Goal: Information Seeking & Learning: Learn about a topic

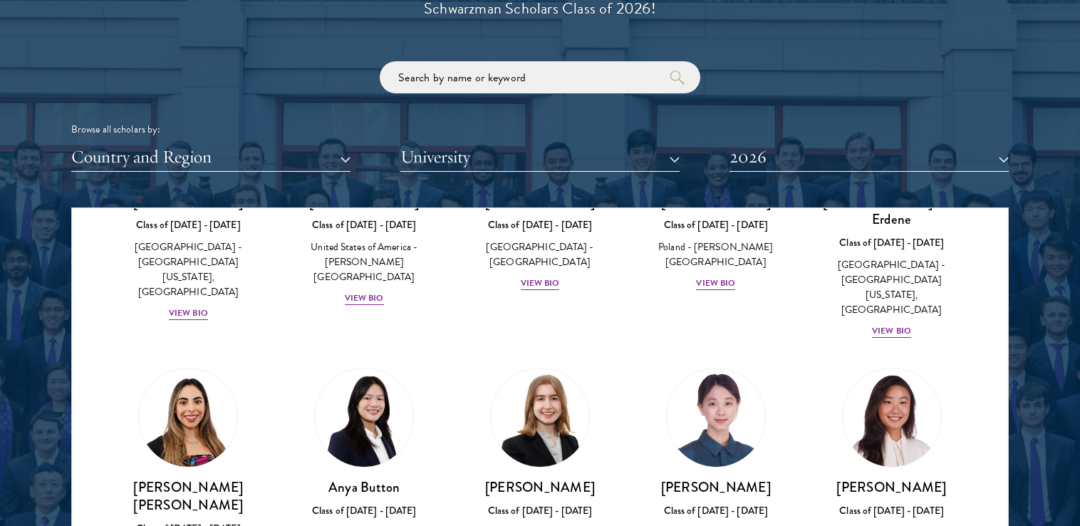
scroll to position [1003, 0]
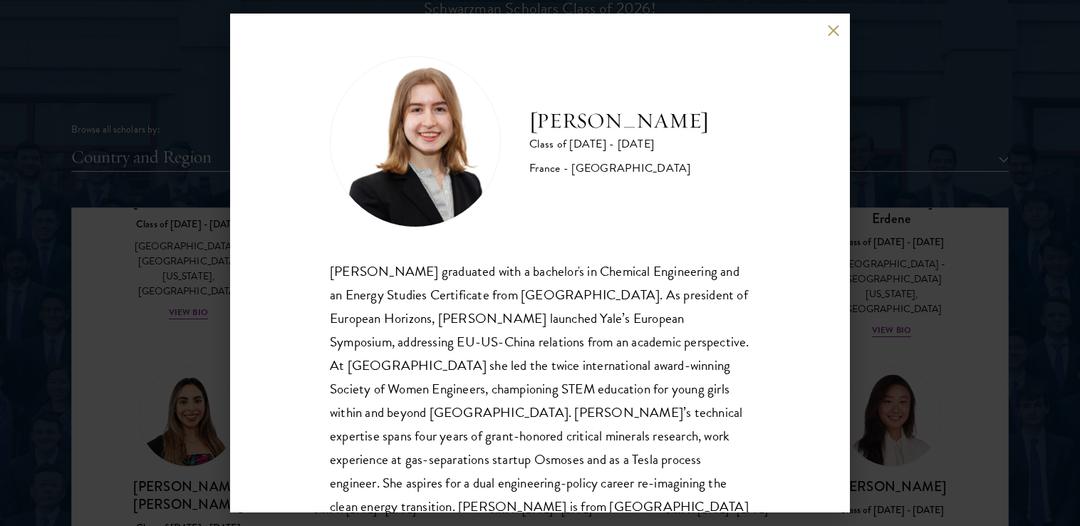
scroll to position [48, 0]
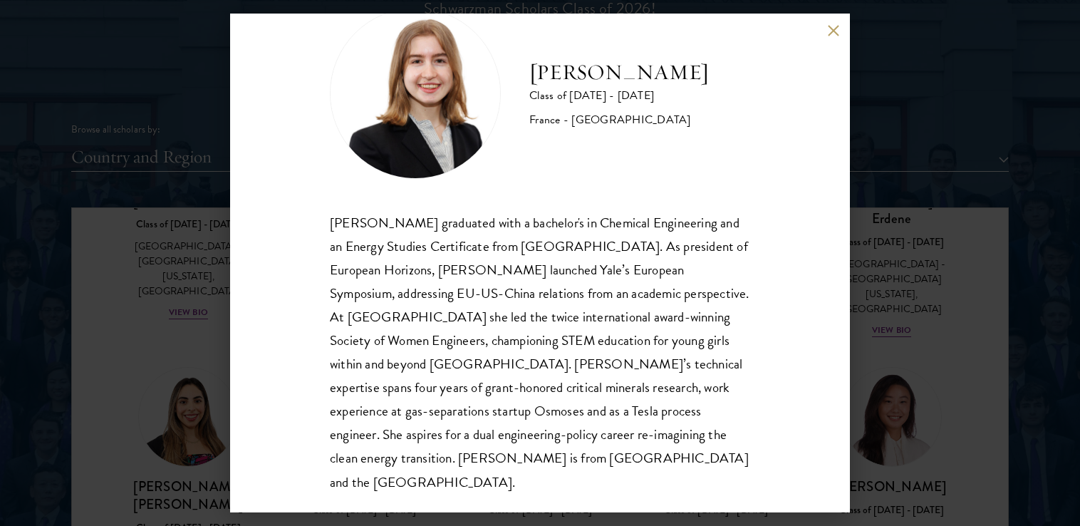
click at [831, 30] on button at bounding box center [833, 30] width 12 height 12
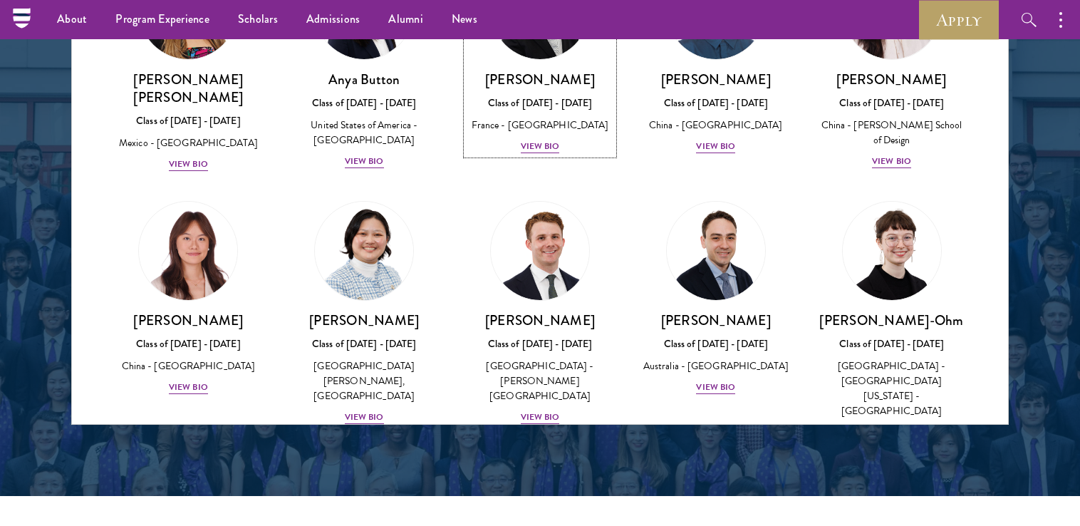
scroll to position [1200, 0]
click at [883, 425] on div "View Bio" at bounding box center [891, 432] width 39 height 14
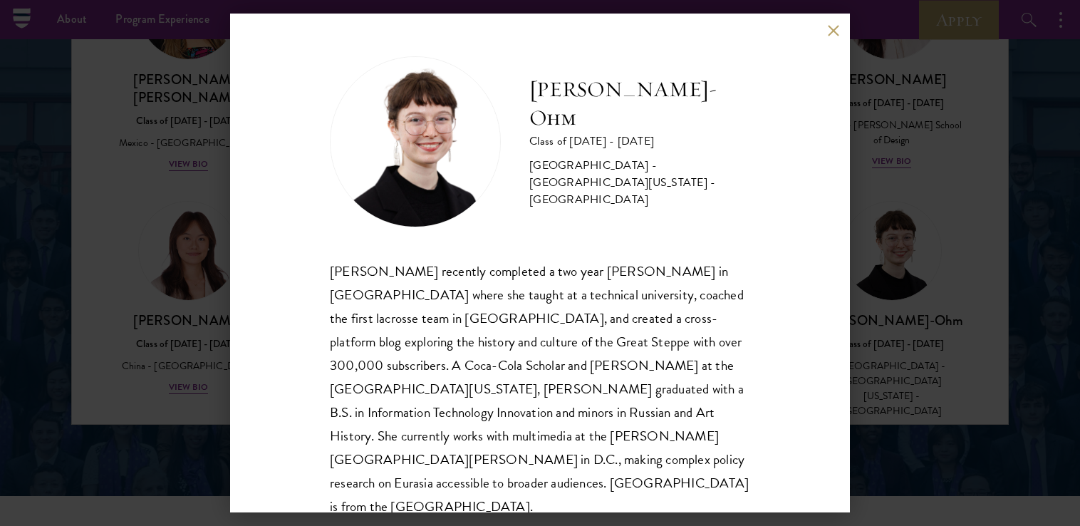
click at [829, 33] on button at bounding box center [833, 30] width 12 height 12
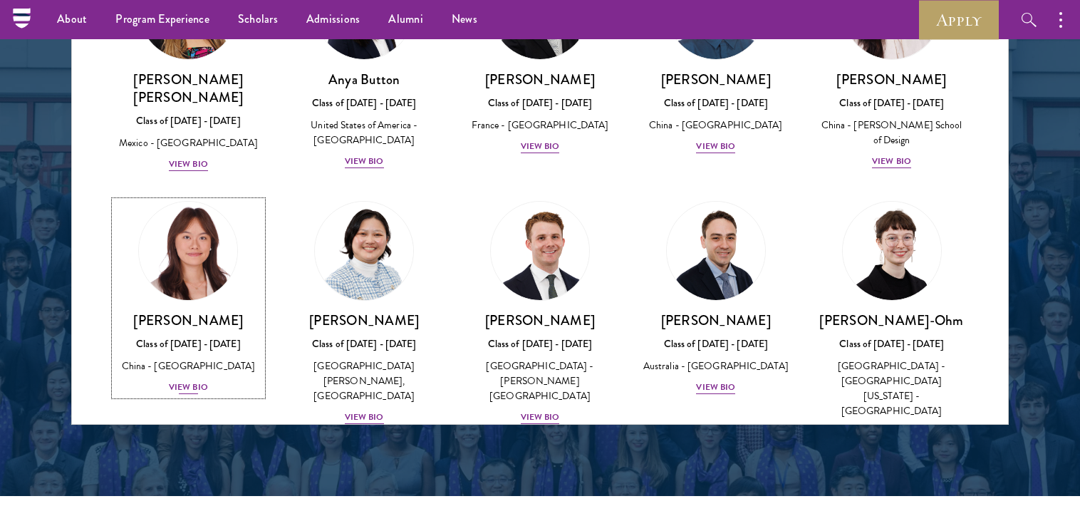
click at [198, 380] on div "View Bio" at bounding box center [188, 387] width 39 height 14
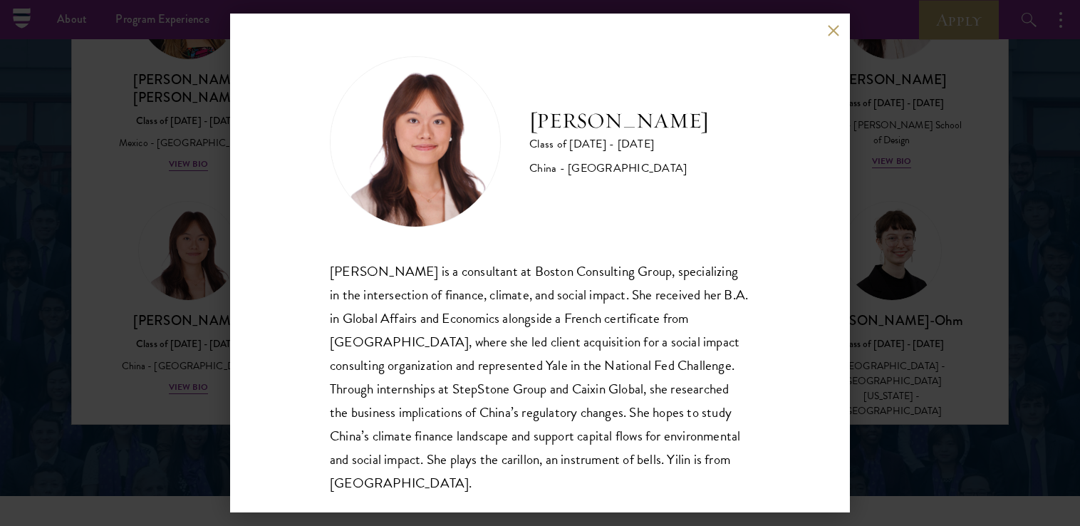
click at [830, 27] on button at bounding box center [833, 30] width 12 height 12
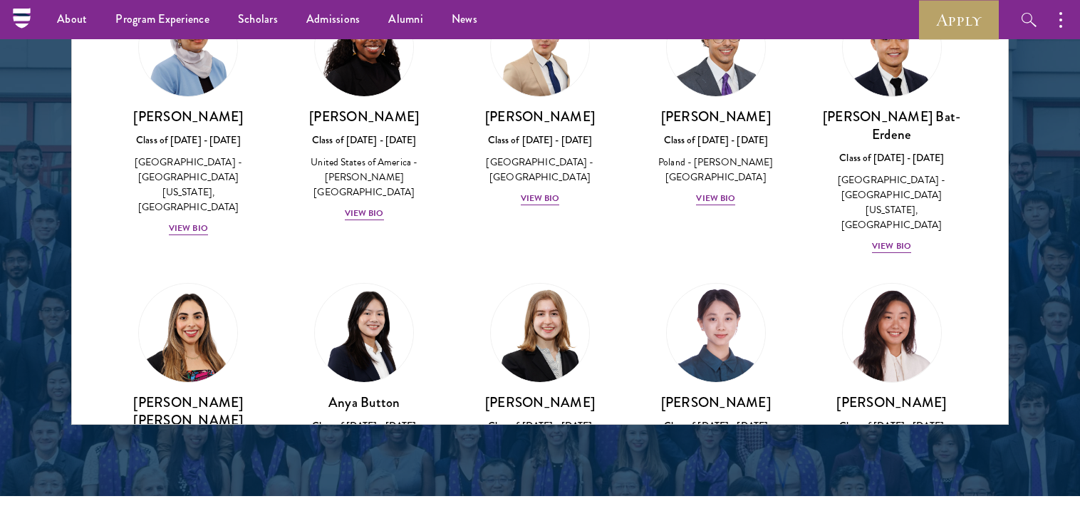
scroll to position [874, 0]
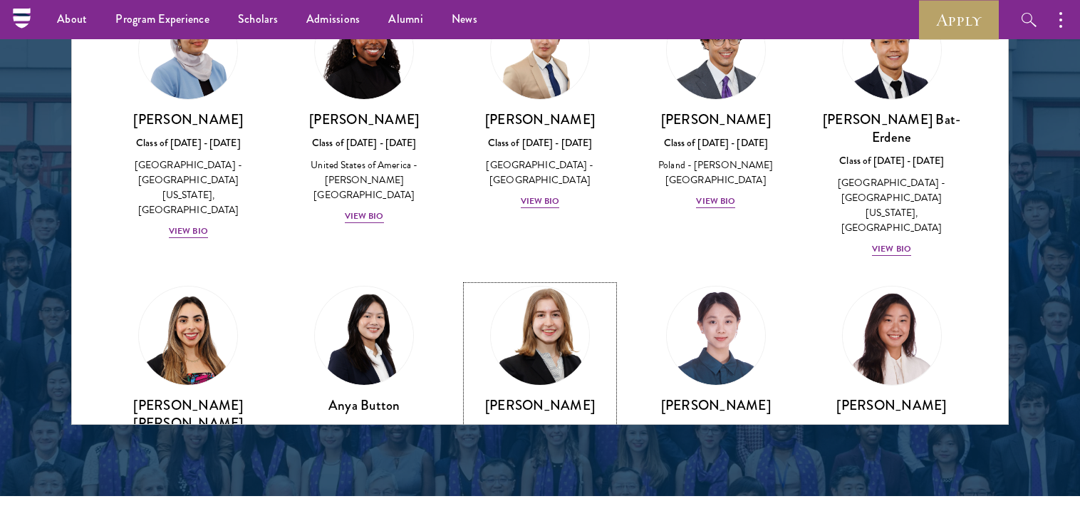
click at [539, 465] on div "View Bio" at bounding box center [540, 472] width 39 height 14
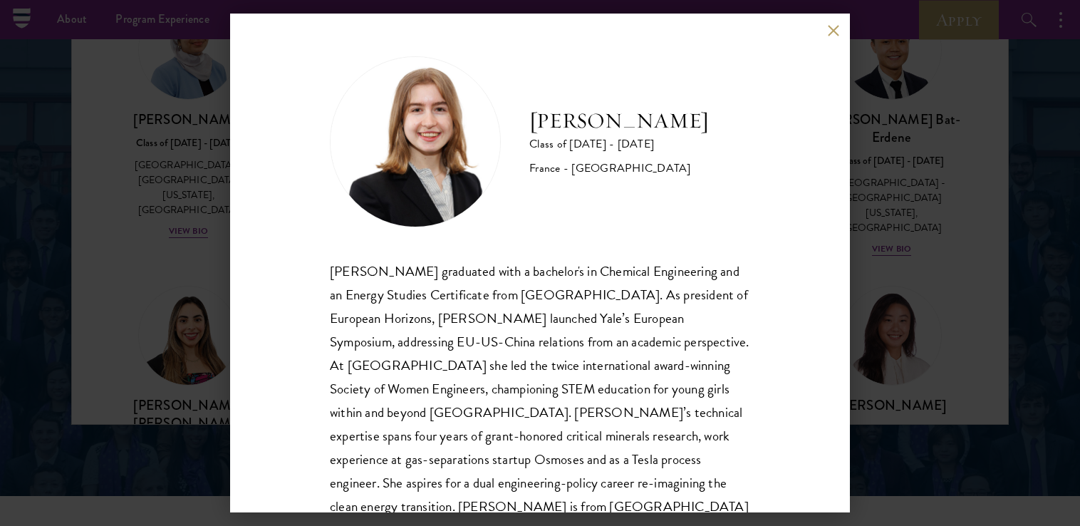
scroll to position [48, 0]
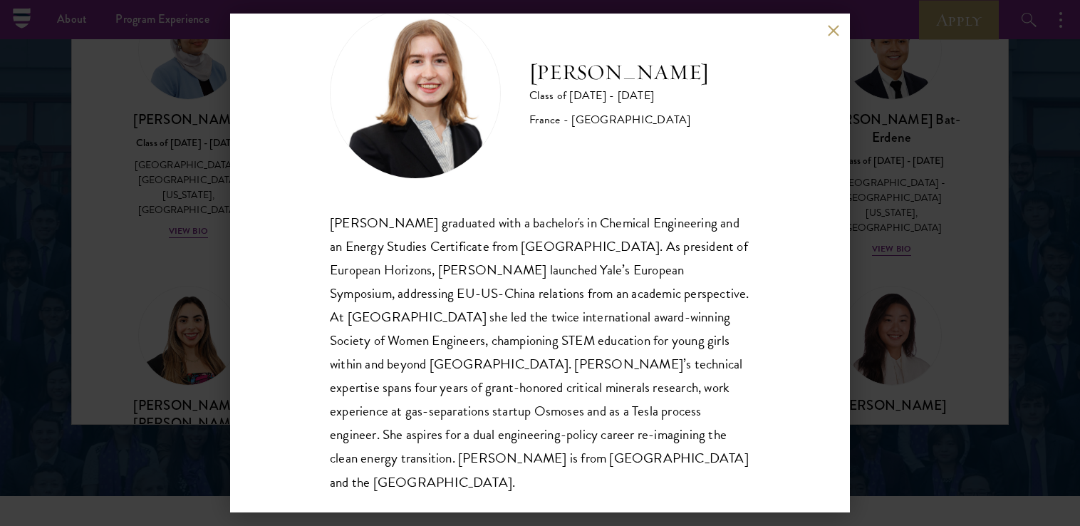
click at [829, 27] on button at bounding box center [833, 30] width 12 height 12
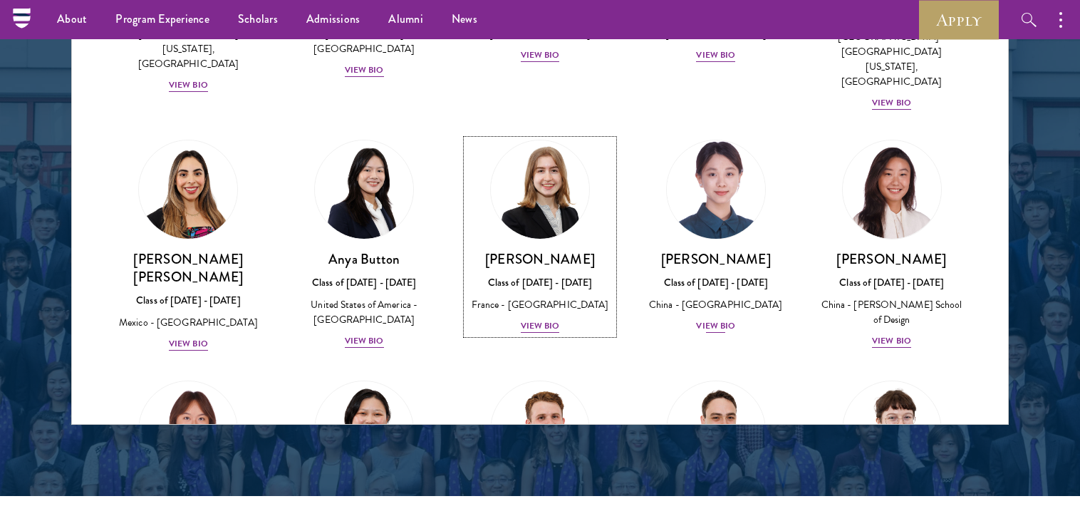
scroll to position [1019, 0]
click at [716, 320] on div "View Bio" at bounding box center [715, 327] width 39 height 14
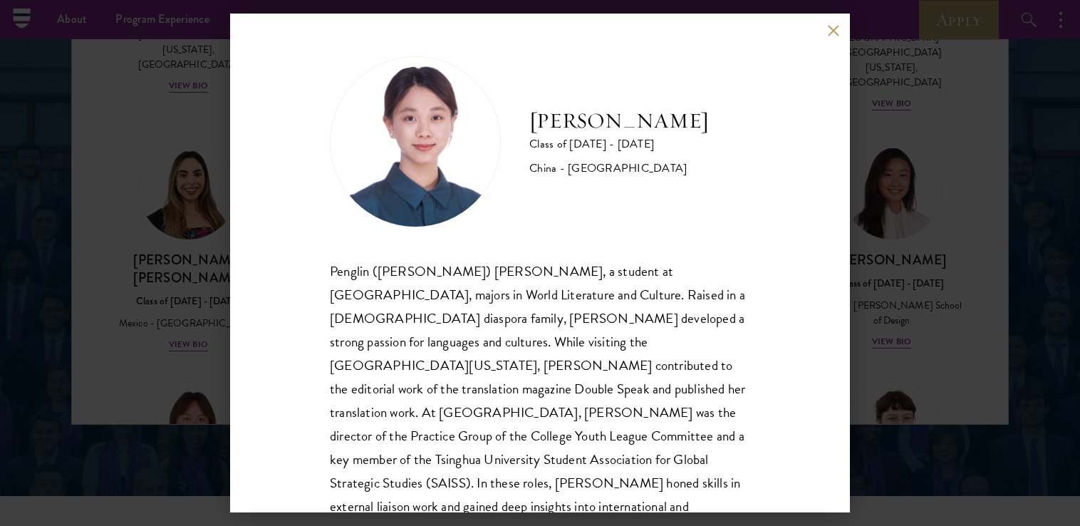
scroll to position [25, 0]
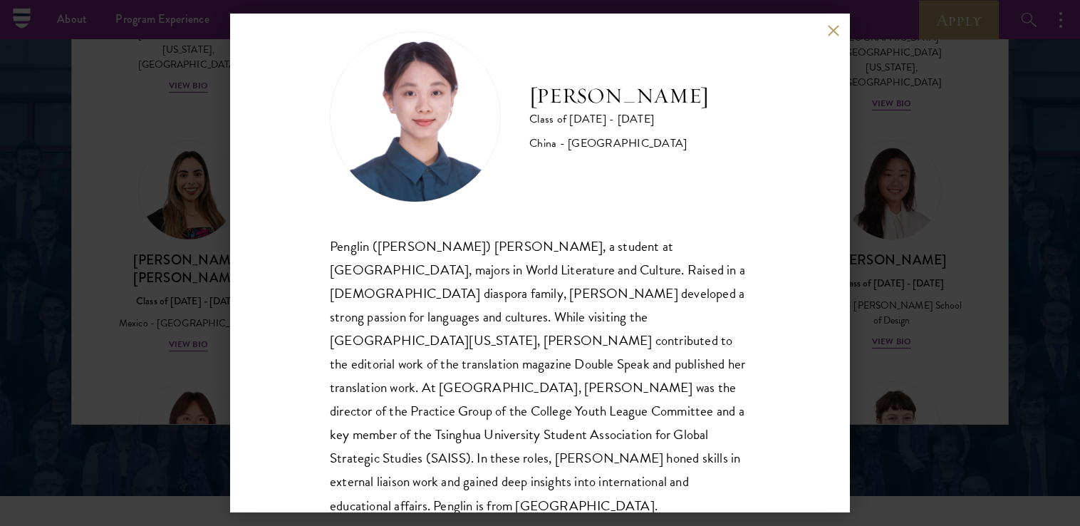
click at [834, 30] on button at bounding box center [833, 30] width 12 height 12
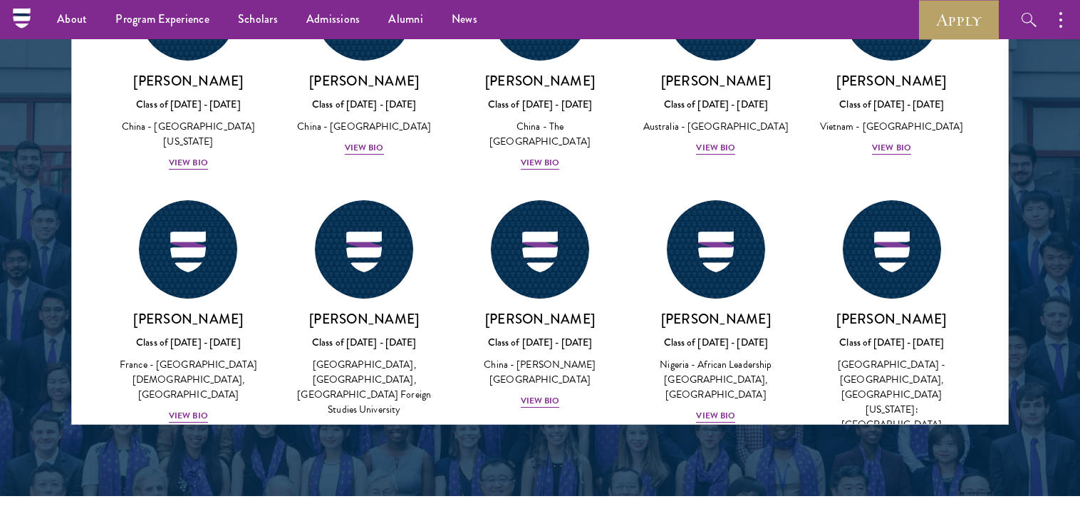
scroll to position [4183, 0]
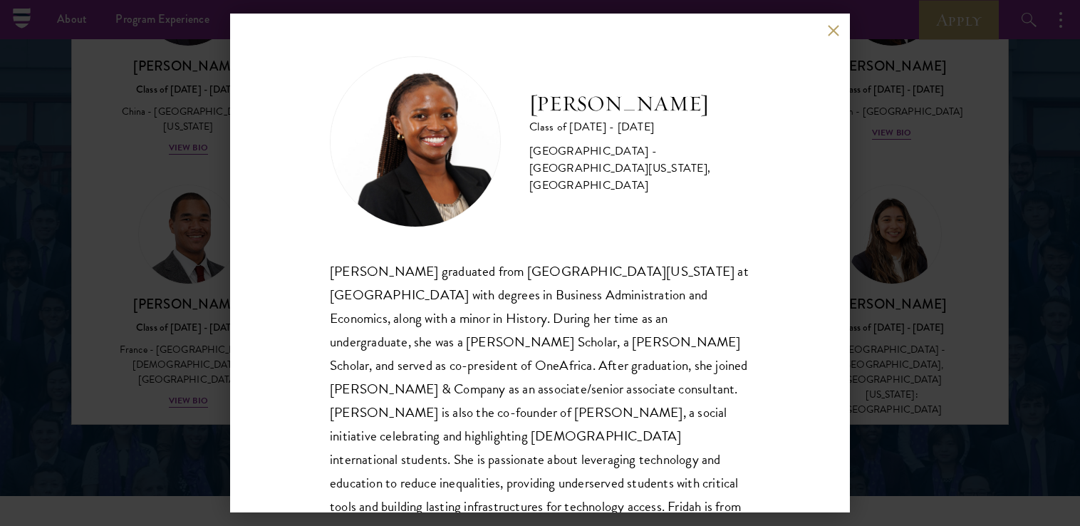
scroll to position [25, 0]
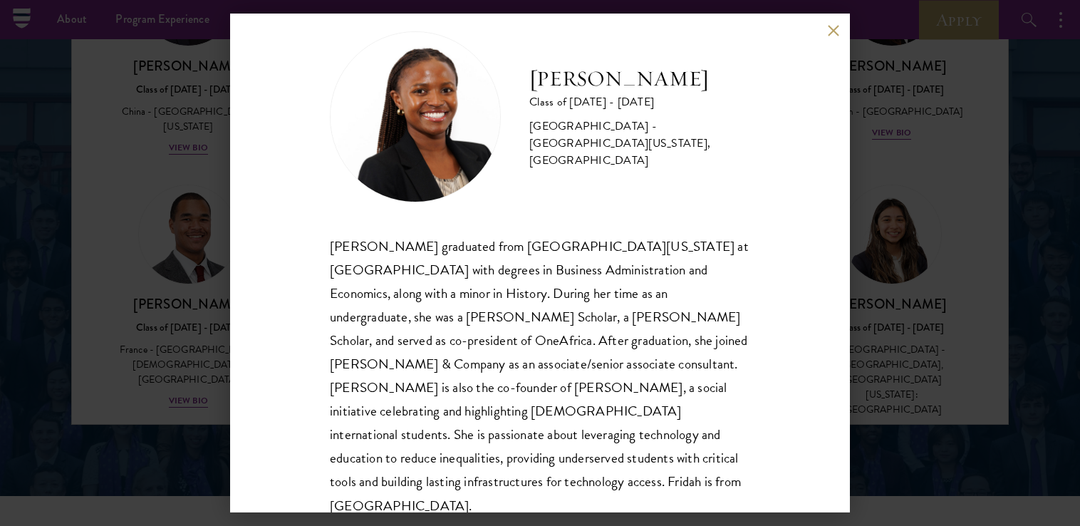
click at [829, 34] on button at bounding box center [833, 30] width 12 height 12
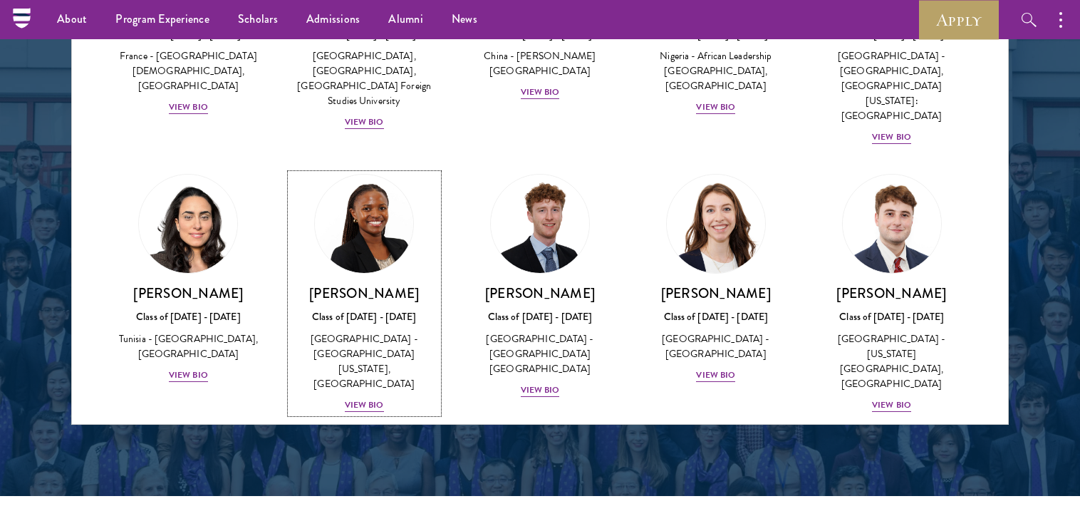
scroll to position [4480, 0]
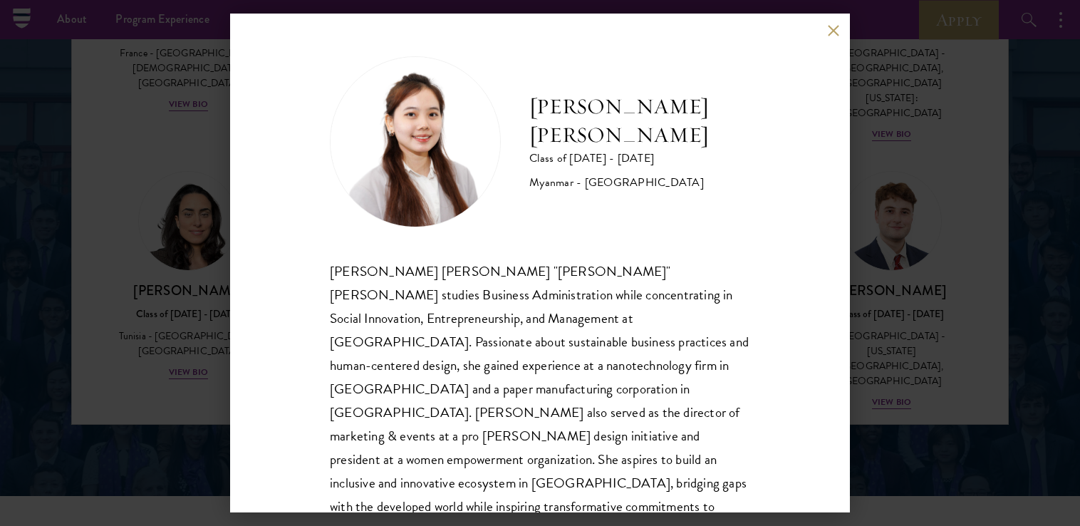
click at [831, 35] on button at bounding box center [833, 30] width 12 height 12
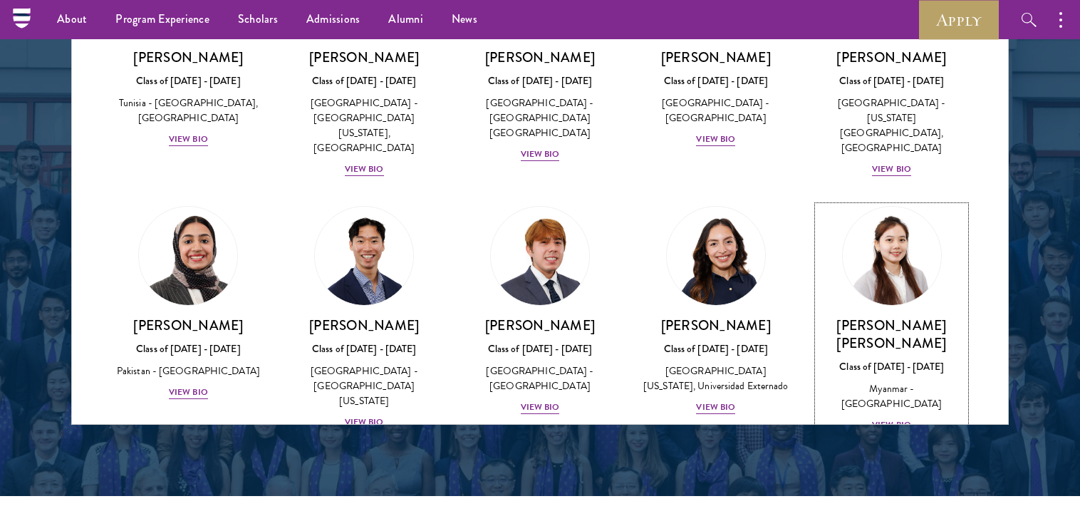
scroll to position [4718, 0]
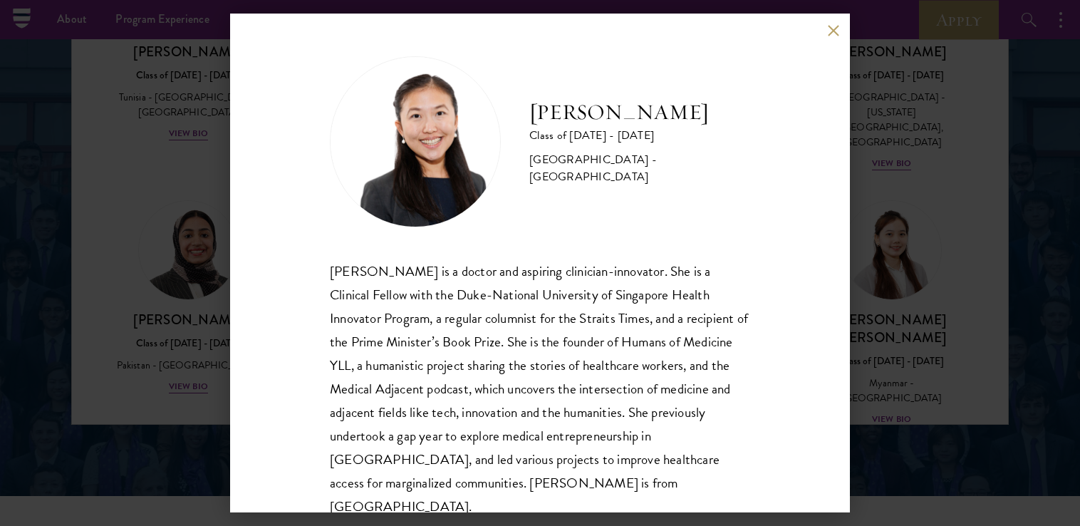
click at [833, 28] on button at bounding box center [833, 30] width 12 height 12
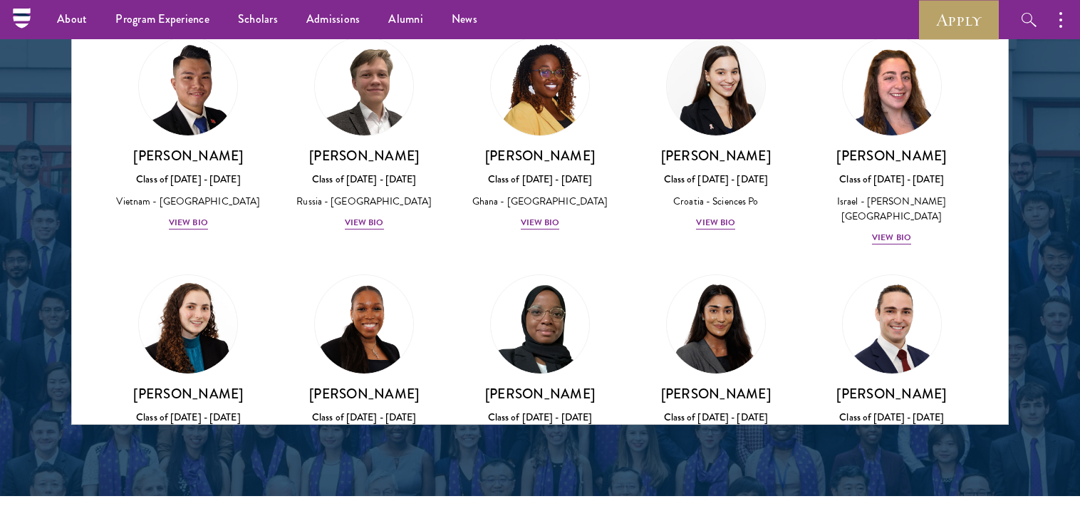
scroll to position [5436, 0]
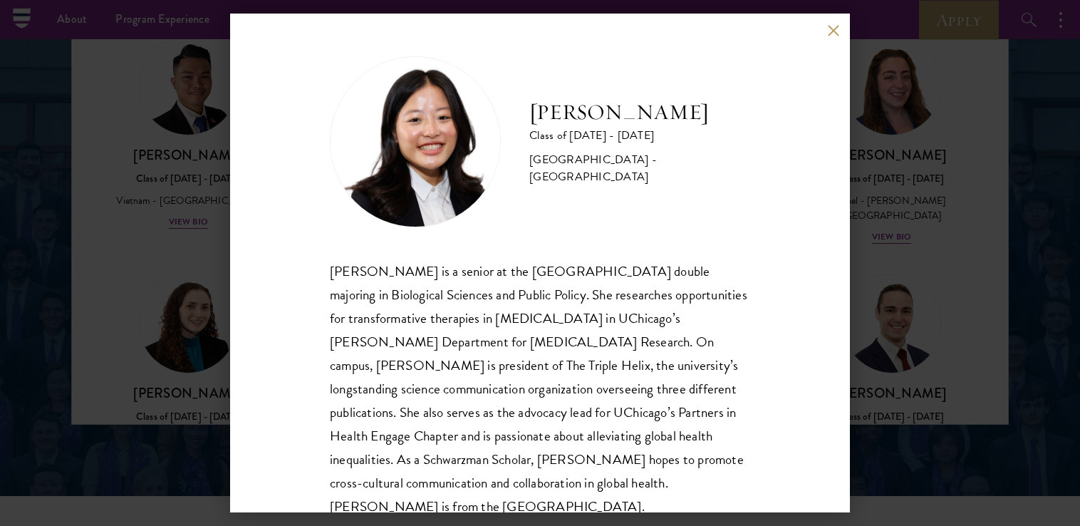
scroll to position [25, 0]
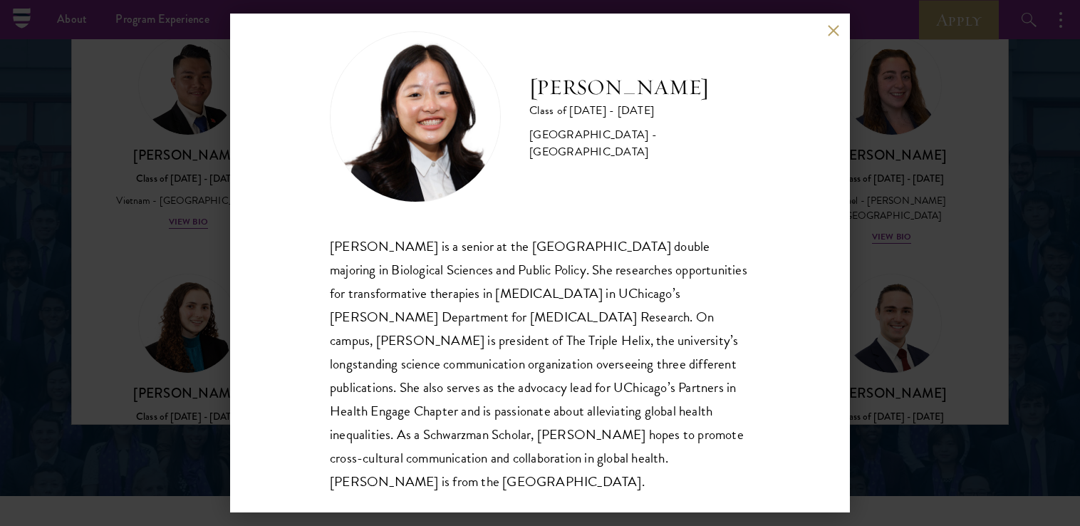
click at [824, 26] on div "[PERSON_NAME] Class of [DATE] - [DATE] [GEOGRAPHIC_DATA] - [GEOGRAPHIC_DATA] [P…" at bounding box center [540, 263] width 620 height 499
click at [838, 31] on button at bounding box center [833, 30] width 12 height 12
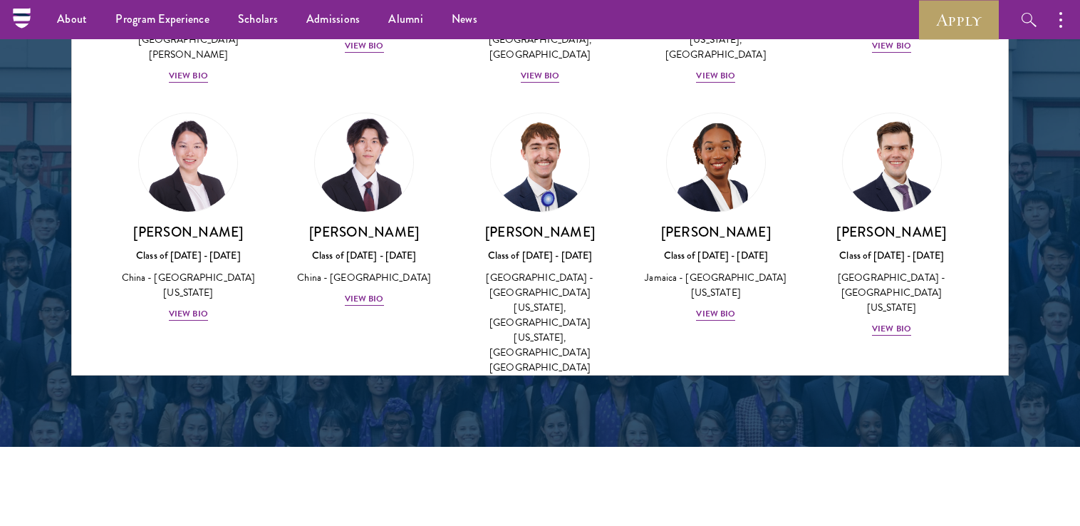
scroll to position [1936, 0]
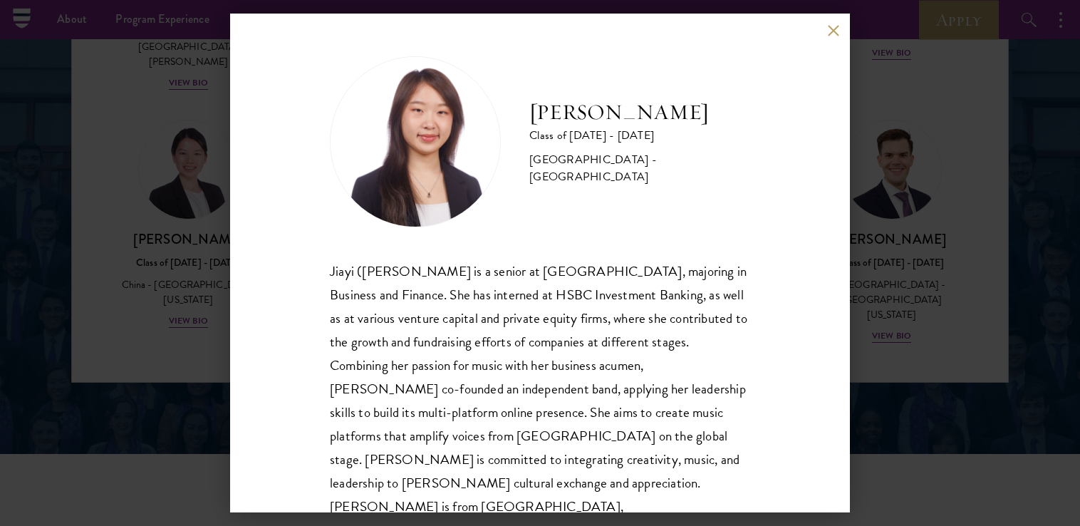
scroll to position [25, 0]
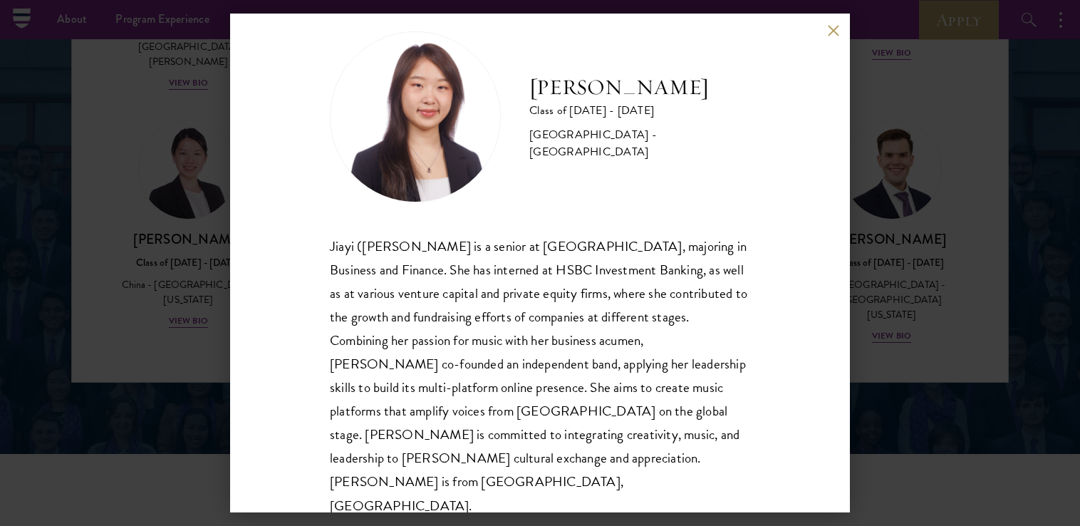
click at [835, 27] on button at bounding box center [833, 30] width 12 height 12
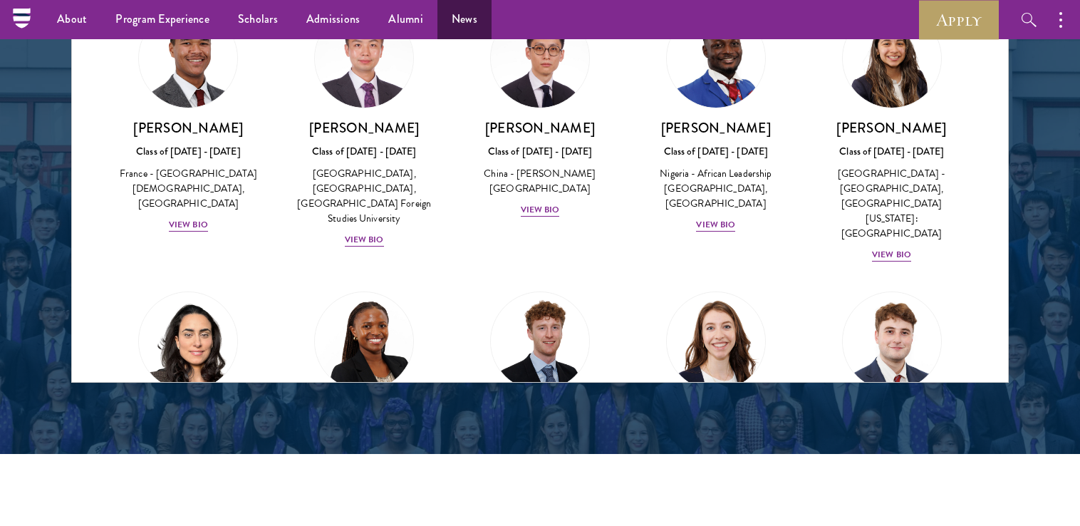
scroll to position [4316, 0]
